Goal: Task Accomplishment & Management: Manage account settings

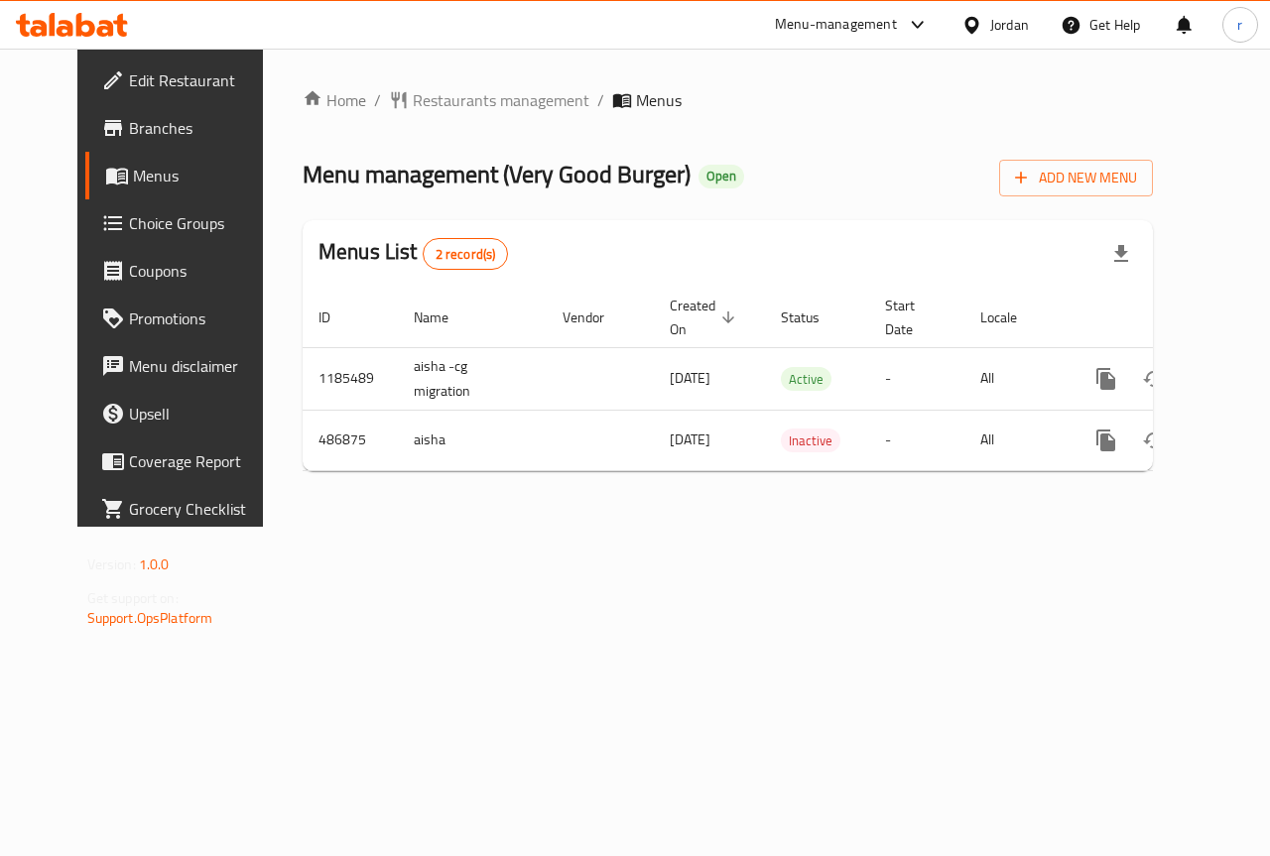
click at [129, 235] on span "Choice Groups" at bounding box center [201, 223] width 145 height 24
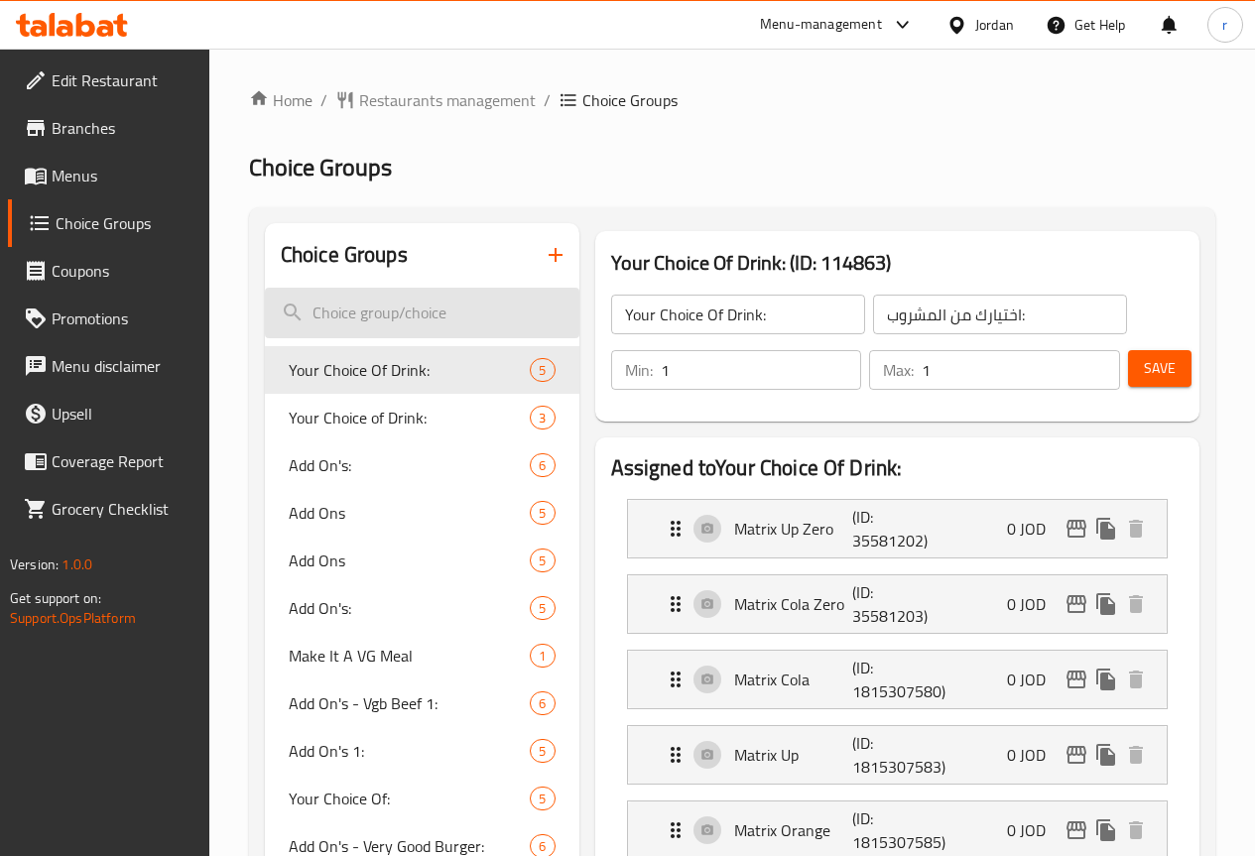
click at [388, 310] on input "search" at bounding box center [422, 313] width 314 height 51
paste input "Jabr Special Burger"
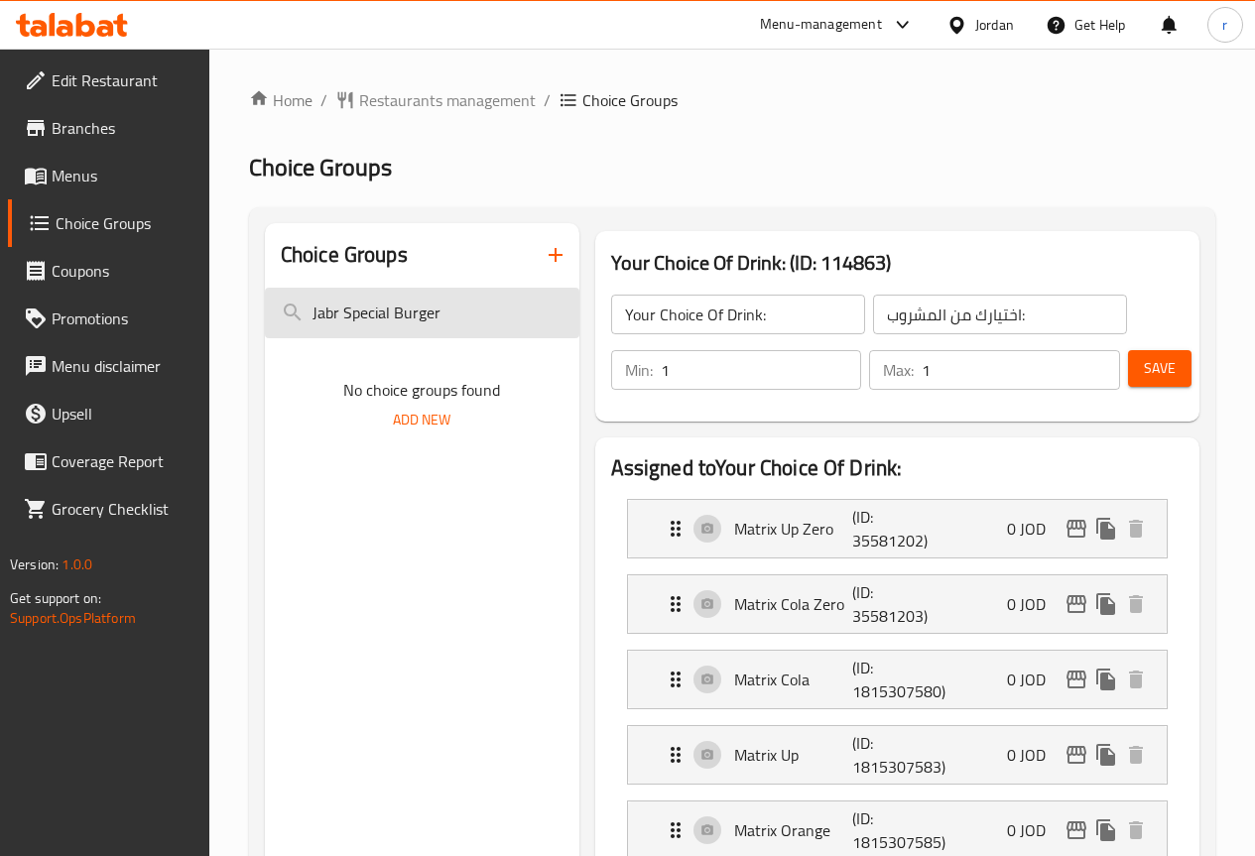
type input "Jabr Special Burger"
click at [451, 301] on input "Jabr Special Burger" at bounding box center [422, 313] width 314 height 51
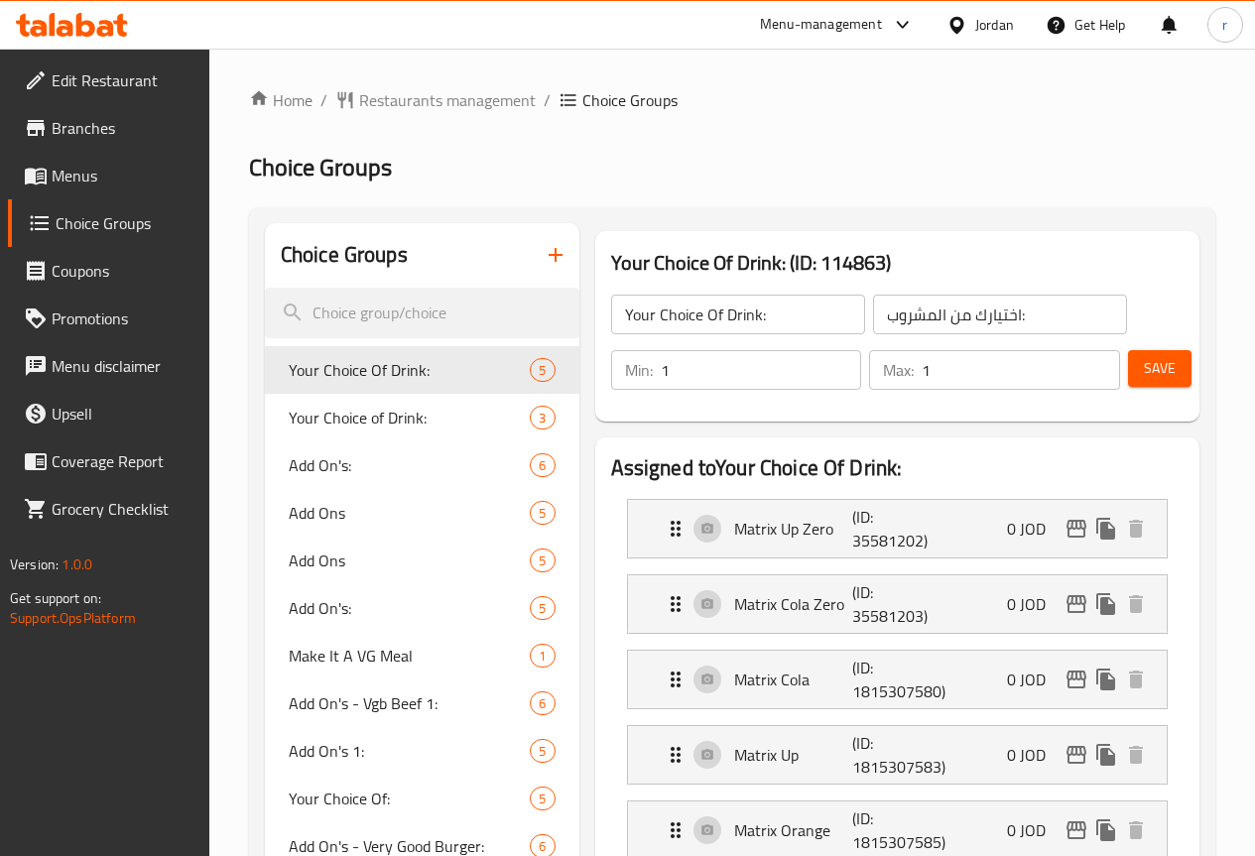
click at [126, 178] on span "Menus" at bounding box center [123, 176] width 142 height 24
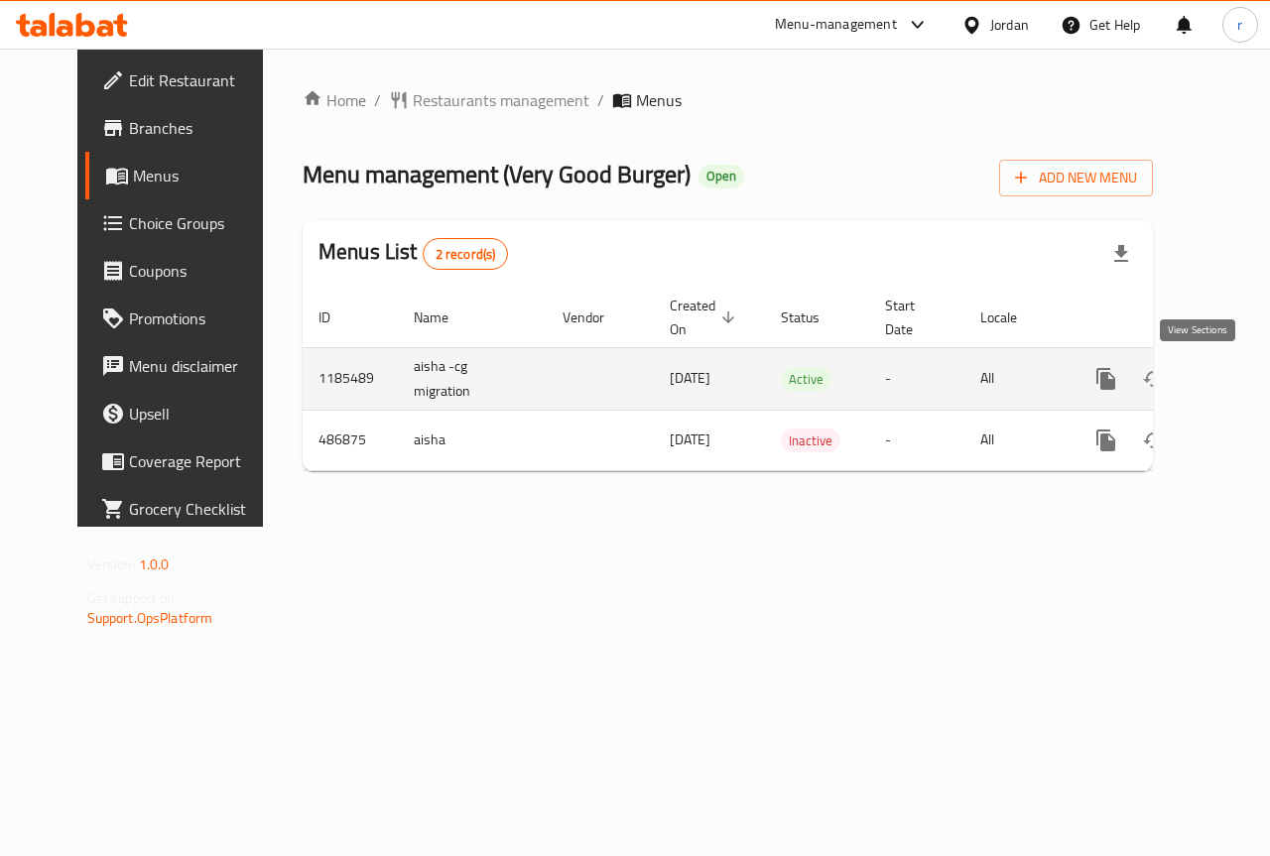
click at [1237, 381] on icon "enhanced table" at bounding box center [1249, 379] width 24 height 24
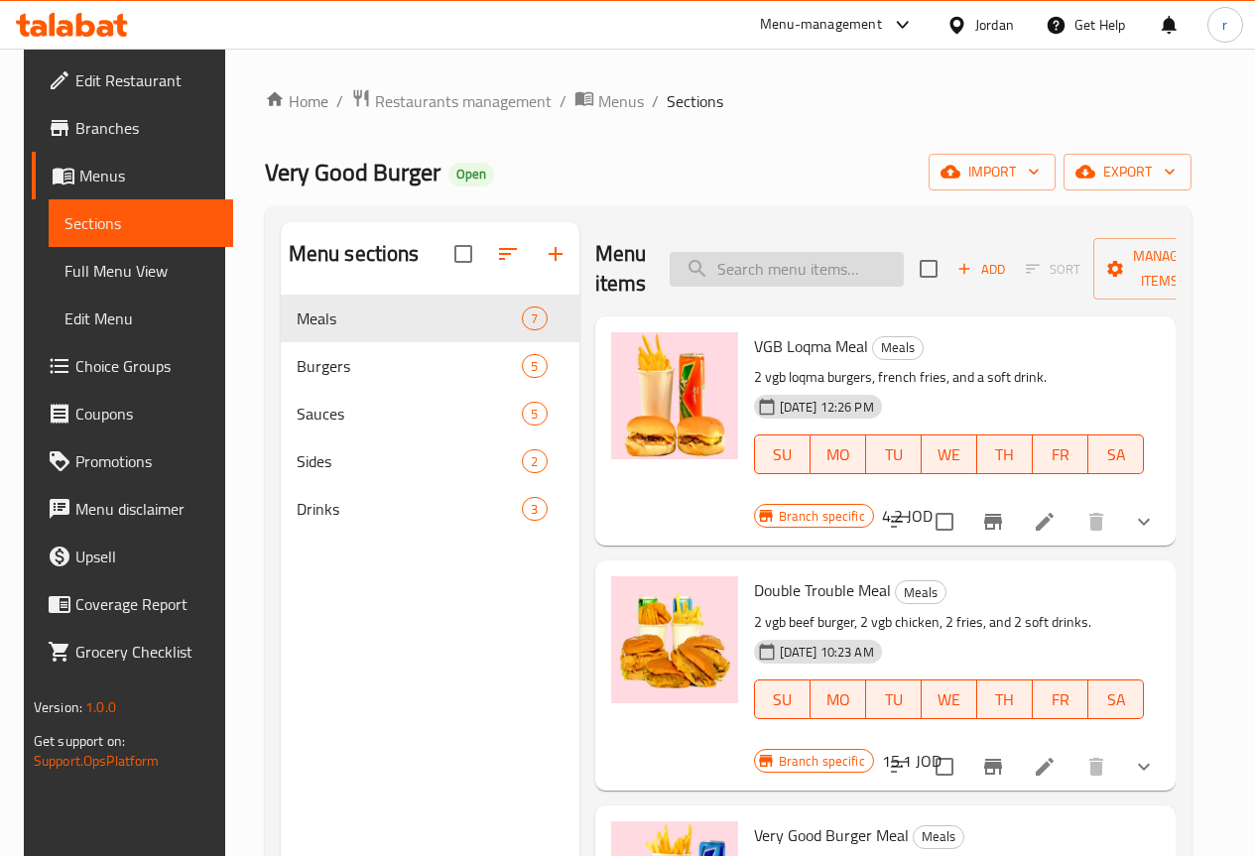
click at [712, 277] on input "search" at bounding box center [786, 269] width 234 height 35
paste input "Jabr Special Burger"
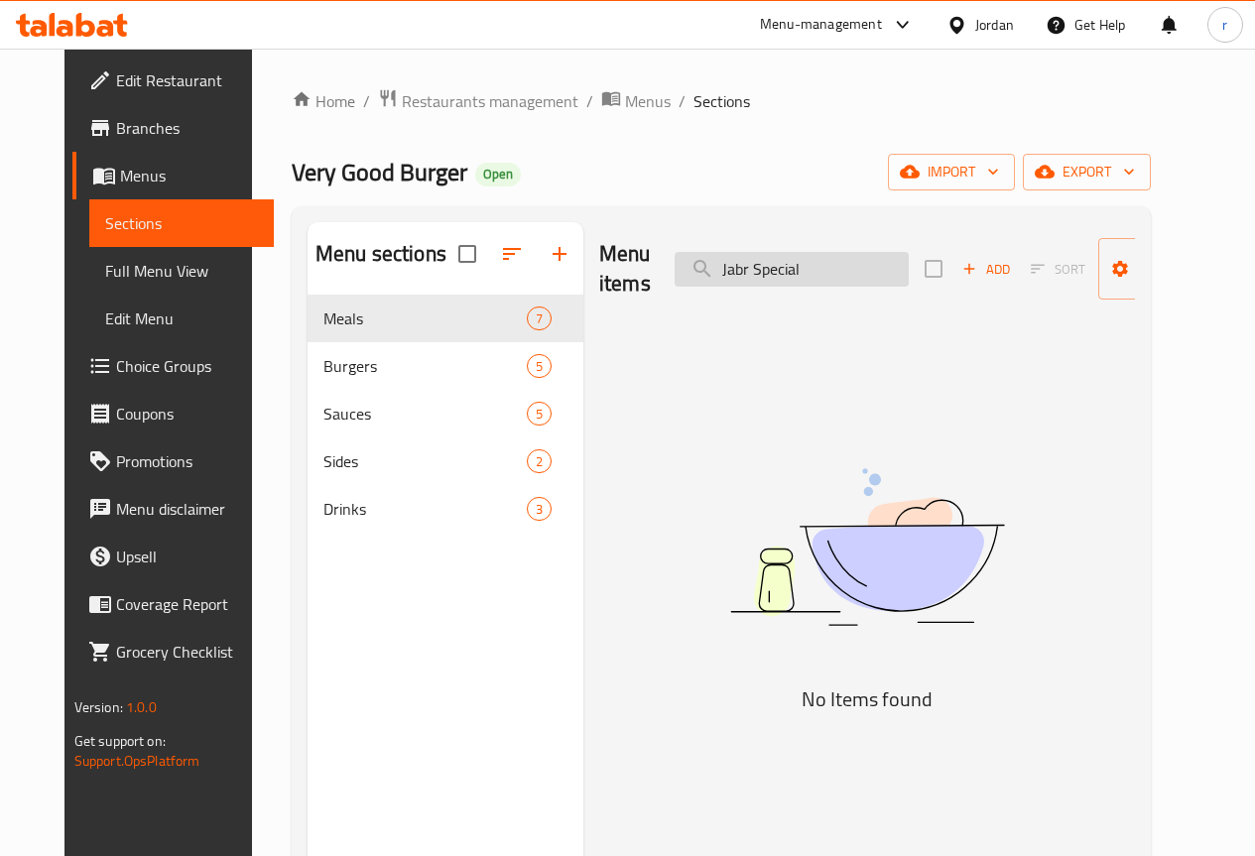
click at [711, 274] on input "Jabr Special" at bounding box center [791, 269] width 234 height 35
type input "Jabr Special"
click at [773, 282] on input "Jabr Special" at bounding box center [791, 269] width 234 height 35
click at [754, 286] on input "Jabr Special" at bounding box center [791, 269] width 234 height 35
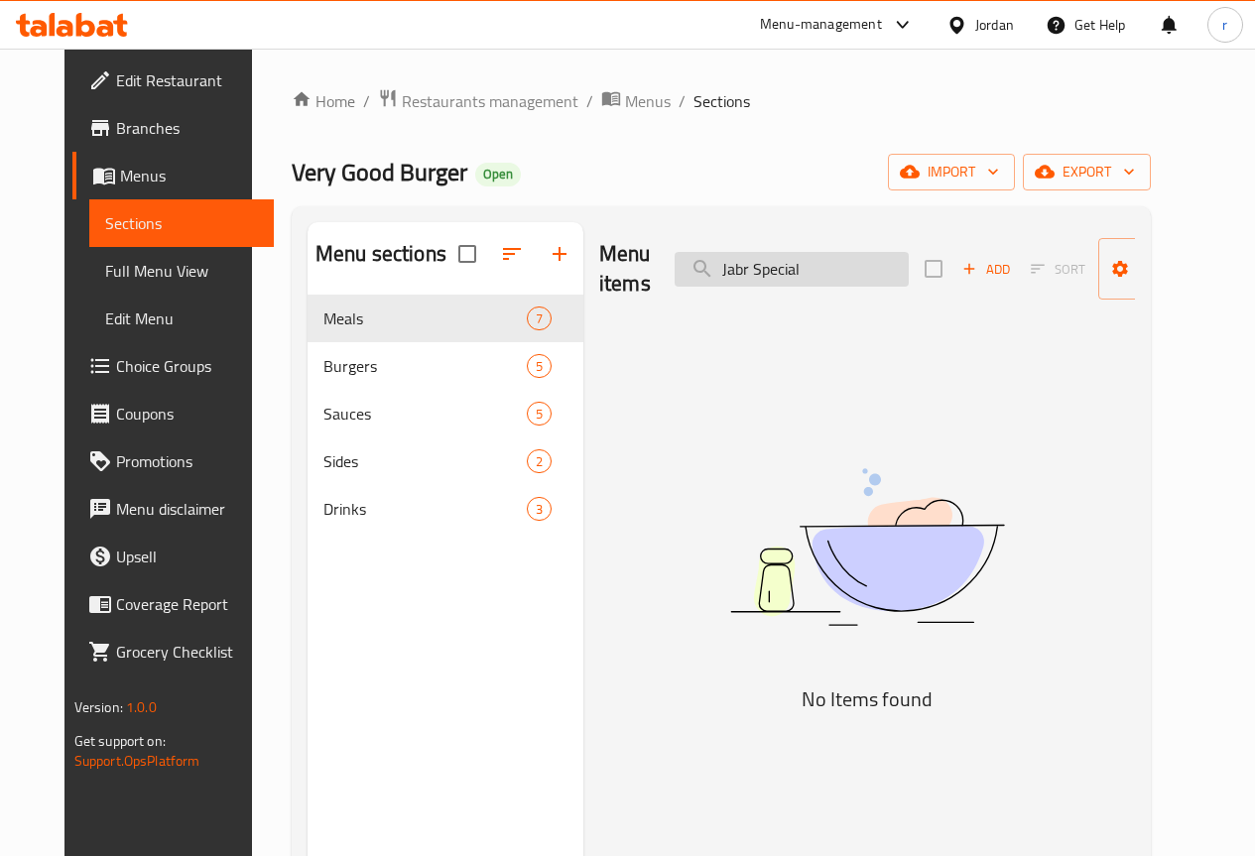
click at [754, 286] on input "Jabr Special" at bounding box center [791, 269] width 234 height 35
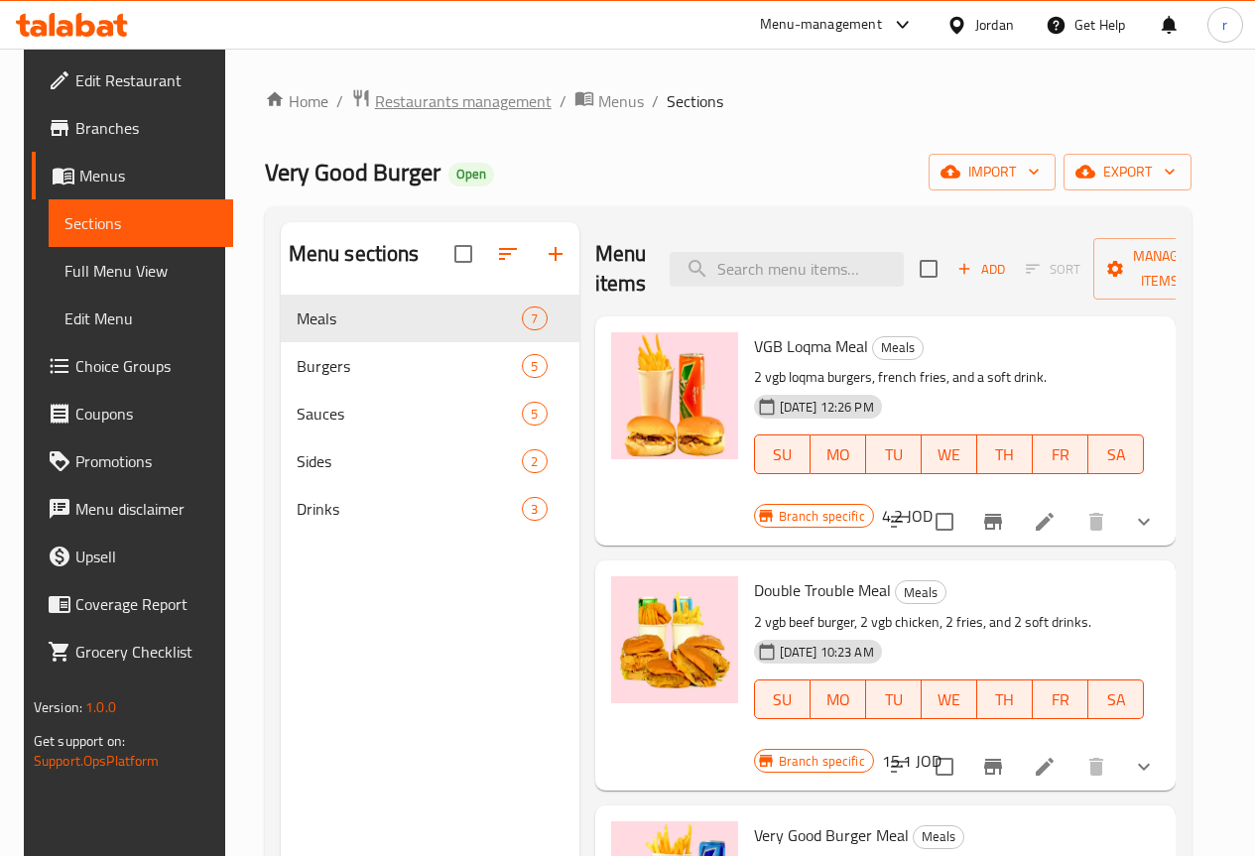
click at [439, 89] on span "Restaurants management" at bounding box center [463, 101] width 177 height 24
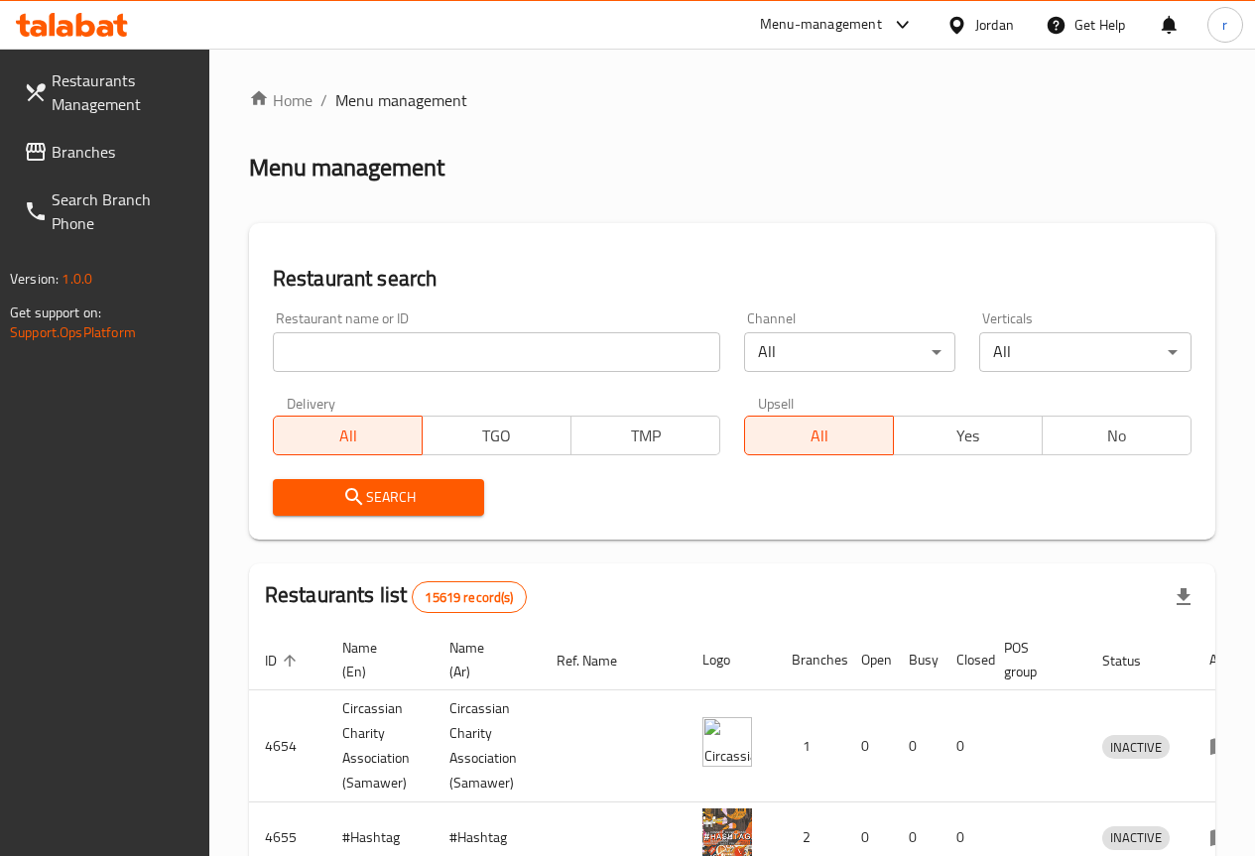
click at [103, 160] on span "Branches" at bounding box center [123, 152] width 142 height 24
